Goal: Navigation & Orientation: Understand site structure

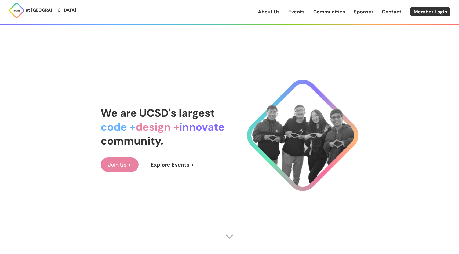
click at [328, 12] on link "Communities" at bounding box center [329, 11] width 32 height 7
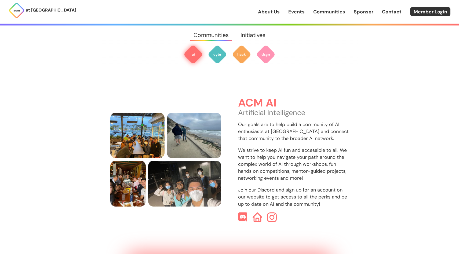
scroll to position [160, 0]
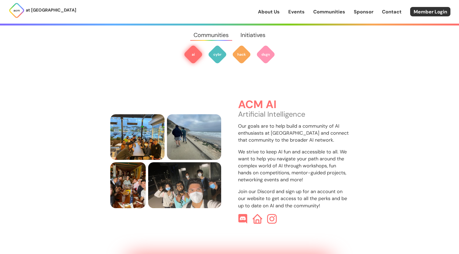
click at [197, 55] on img at bounding box center [193, 54] width 19 height 19
click at [217, 54] on img at bounding box center [217, 54] width 19 height 19
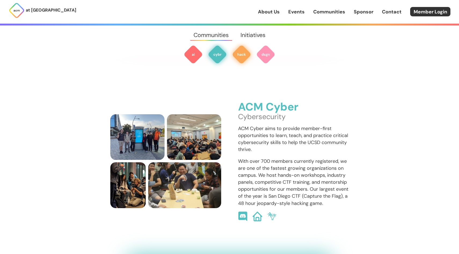
click at [233, 55] on img at bounding box center [241, 54] width 19 height 19
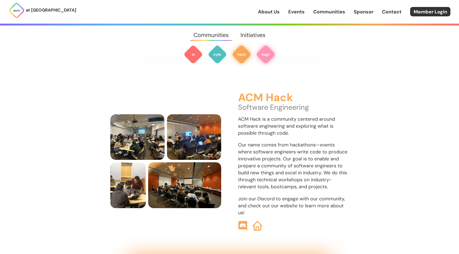
click at [264, 50] on img at bounding box center [265, 54] width 19 height 19
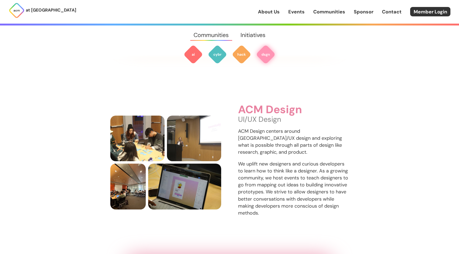
scroll to position [846, 0]
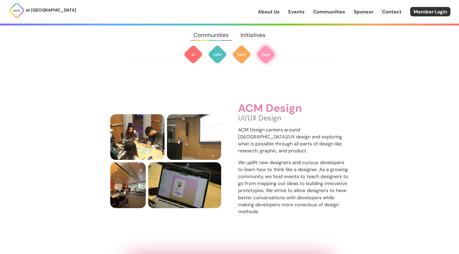
click at [257, 37] on link "Initiatives" at bounding box center [253, 35] width 37 height 19
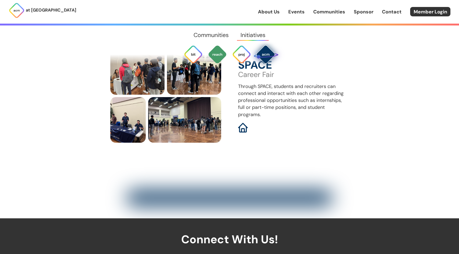
scroll to position [1931, 0]
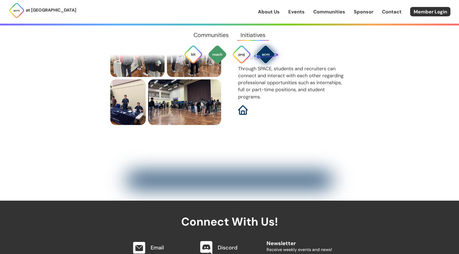
click at [234, 174] on div at bounding box center [229, 180] width 206 height 14
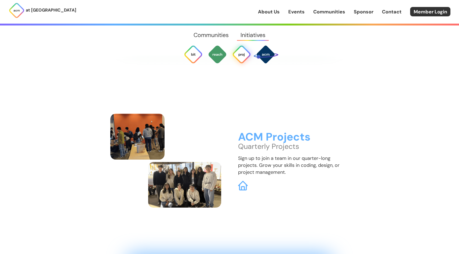
scroll to position [1619, 0]
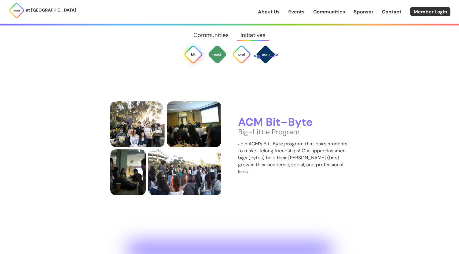
click at [275, 14] on link "About Us" at bounding box center [269, 11] width 22 height 7
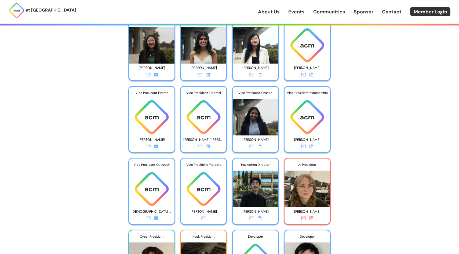
scroll to position [928, 0]
